Goal: Check status

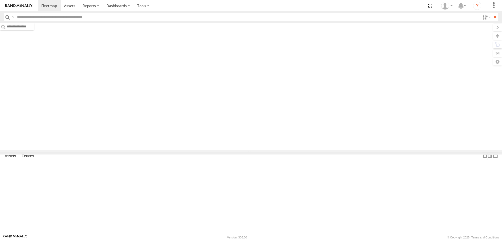
type input "******"
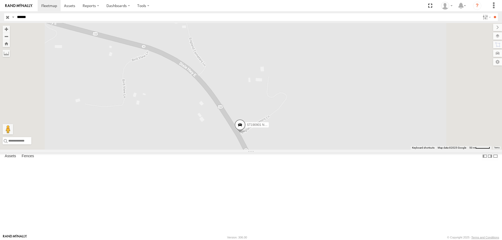
click at [234, 133] on span at bounding box center [240, 126] width 12 height 14
